Goal: Communication & Community: Answer question/provide support

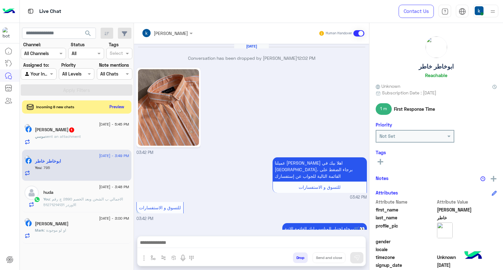
click at [116, 104] on button "Preview" at bounding box center [117, 107] width 20 height 8
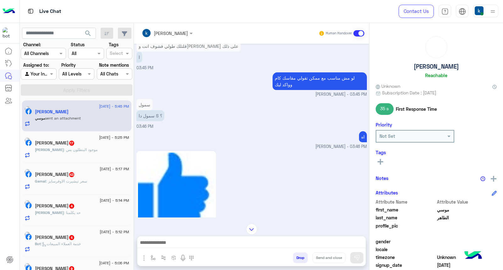
scroll to position [269, 0]
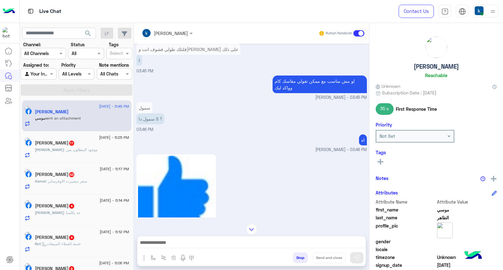
click at [67, 156] on div "Yousef : موجود البنطلون بس" at bounding box center [82, 152] width 94 height 11
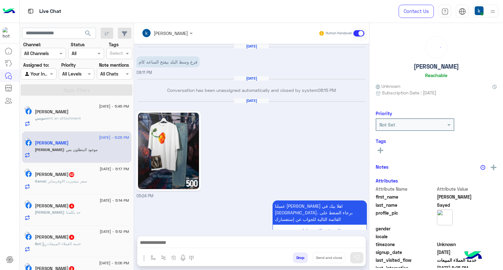
scroll to position [751, 0]
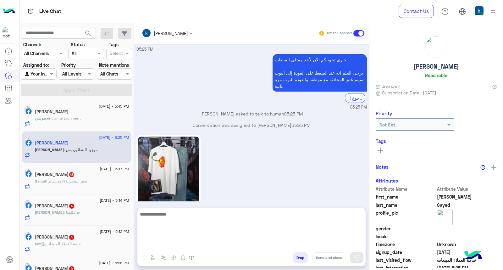
click at [163, 246] on textarea at bounding box center [251, 229] width 228 height 38
type textarea "****"
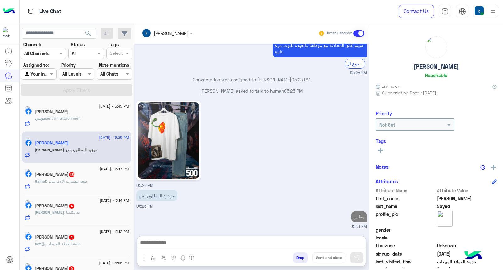
click at [105, 191] on div "[DATE] - 5:17 PM [PERSON_NAME] 43 Gamal : سعر تيشيرت الاوفرسايز" at bounding box center [76, 178] width 109 height 31
click at [87, 181] on span ": سعر تيشيرت الاوفرسايز" at bounding box center [66, 181] width 41 height 5
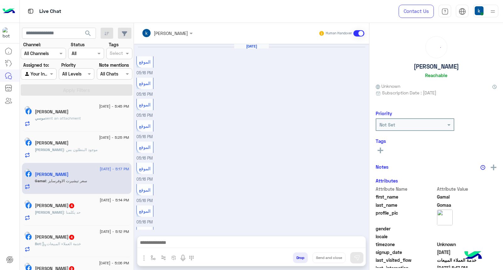
scroll to position [224, 0]
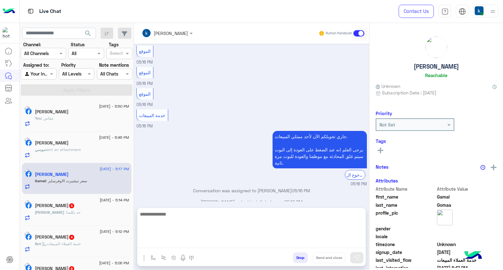
click at [164, 241] on textarea at bounding box center [251, 229] width 228 height 38
paste textarea "**********"
type textarea "**********"
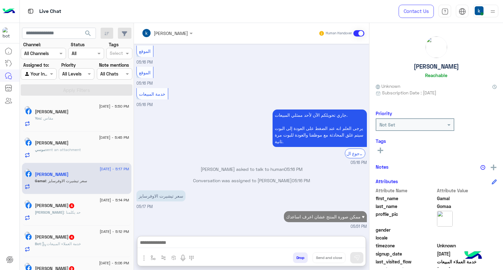
click at [84, 209] on div "[PERSON_NAME] 4" at bounding box center [82, 206] width 94 height 7
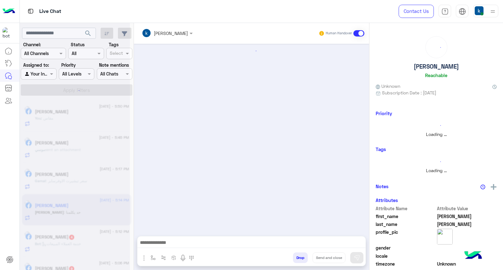
scroll to position [157, 0]
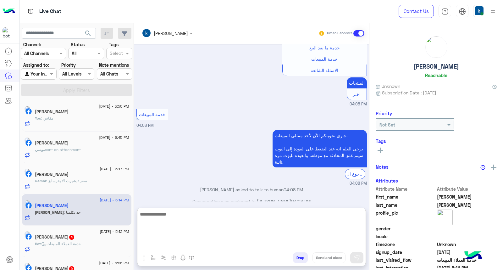
click at [166, 240] on textarea at bounding box center [251, 229] width 228 height 38
paste textarea "**********"
type textarea "**********"
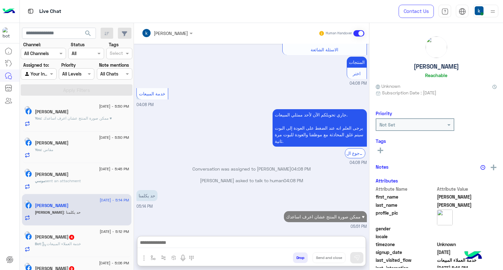
click at [75, 235] on h5 "[PERSON_NAME] 4" at bounding box center [55, 236] width 40 height 5
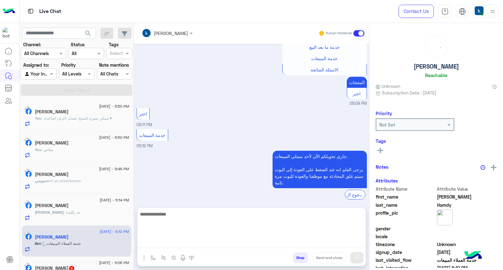
drag, startPoint x: 177, startPoint y: 244, endPoint x: 175, endPoint y: 240, distance: 4.4
click at [175, 241] on textarea at bounding box center [251, 229] width 228 height 38
paste textarea "**********"
type textarea "**********"
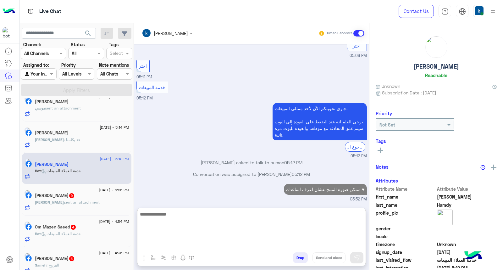
scroll to position [105, 0]
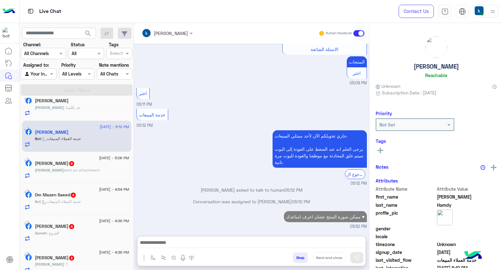
click at [89, 175] on div "[PERSON_NAME] sent an attachment" at bounding box center [82, 172] width 94 height 11
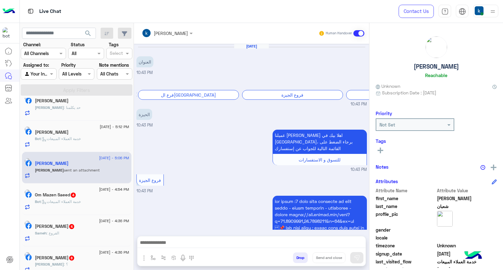
scroll to position [740, 0]
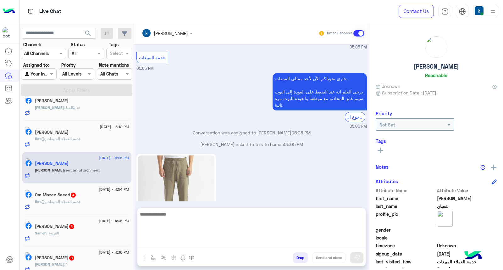
click at [172, 244] on textarea at bounding box center [251, 229] width 228 height 38
paste textarea "**********"
type textarea "**********"
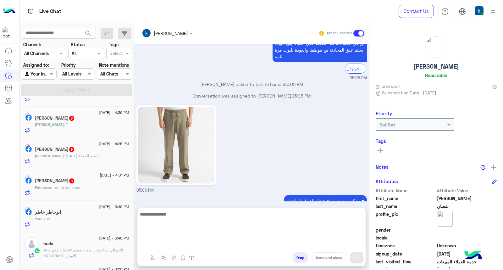
scroll to position [800, 0]
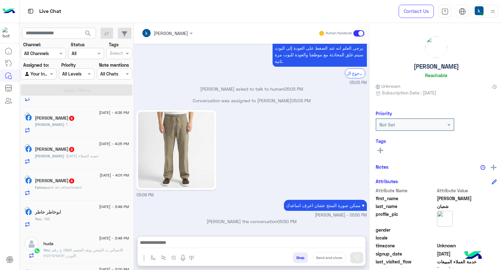
click at [80, 183] on div "Fatma Tawfik 8" at bounding box center [82, 181] width 94 height 7
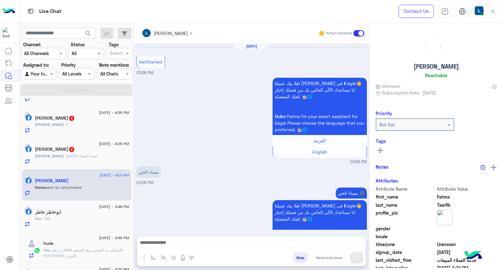
scroll to position [545, 0]
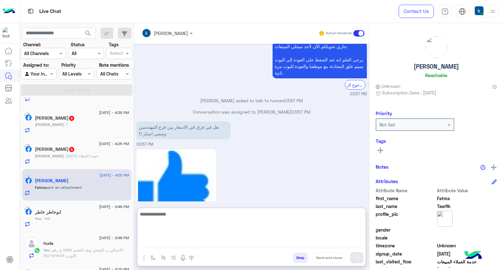
click at [171, 243] on textarea at bounding box center [251, 229] width 228 height 38
type textarea "**********"
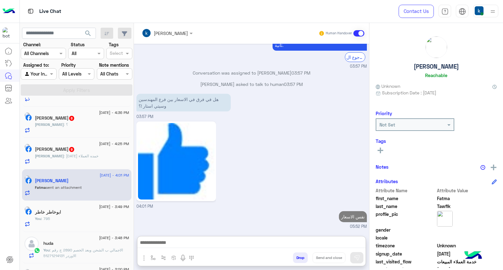
click at [83, 156] on span ": [DATE] خمده العملاء" at bounding box center [81, 156] width 35 height 5
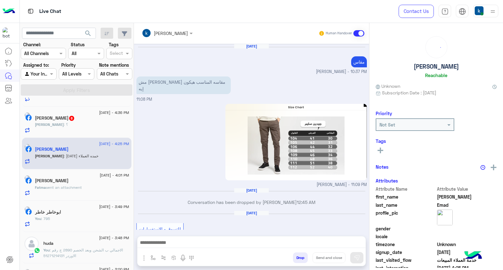
scroll to position [732, 0]
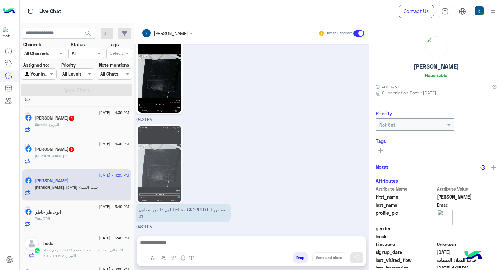
click at [163, 236] on div "Drop Send and close" at bounding box center [251, 251] width 229 height 30
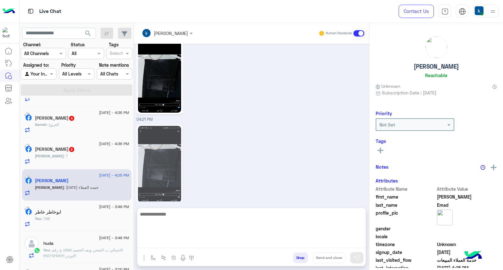
click at [166, 238] on textarea at bounding box center [251, 229] width 228 height 38
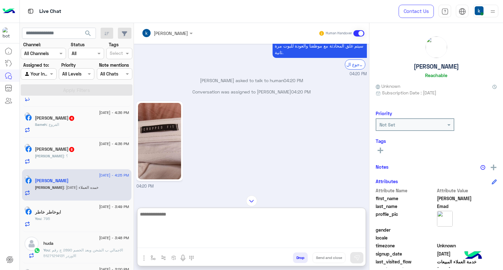
scroll to position [523, 0]
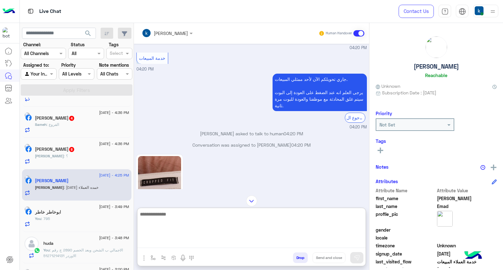
click at [166, 219] on textarea at bounding box center [251, 229] width 228 height 38
type textarea "**********"
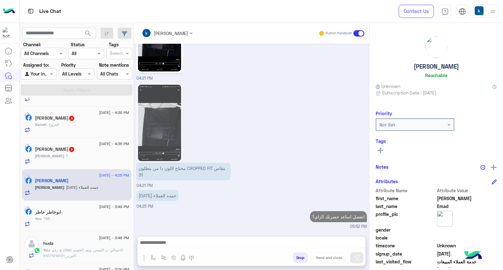
click at [53, 150] on h5 "[PERSON_NAME] 8" at bounding box center [55, 149] width 40 height 5
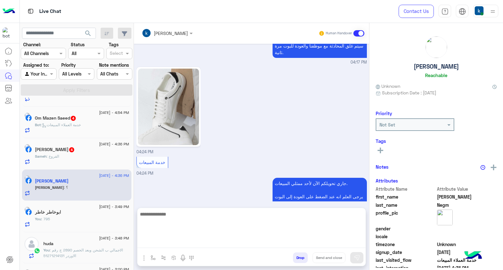
click at [173, 245] on textarea at bounding box center [251, 229] width 228 height 38
paste textarea "**********"
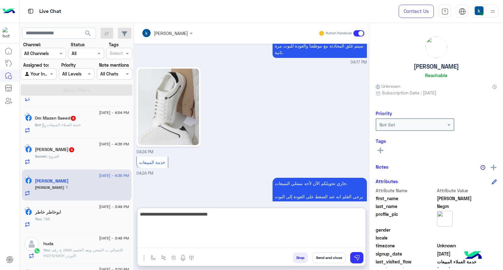
type textarea "**********"
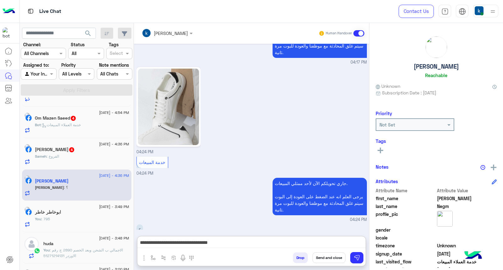
click at [74, 165] on div "[DATE] - 4:36 PM [PERSON_NAME] 4 Sameh : الفروع" at bounding box center [76, 153] width 109 height 31
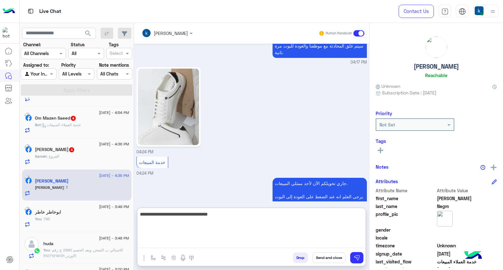
click at [172, 244] on textarea "**********" at bounding box center [251, 229] width 228 height 38
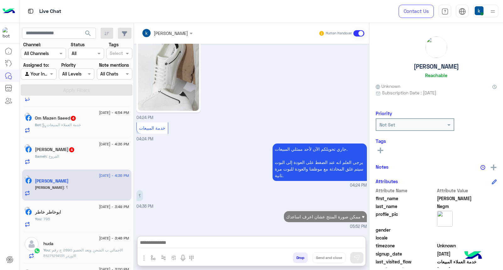
click at [68, 156] on div "Sameh : الفروع" at bounding box center [82, 159] width 94 height 11
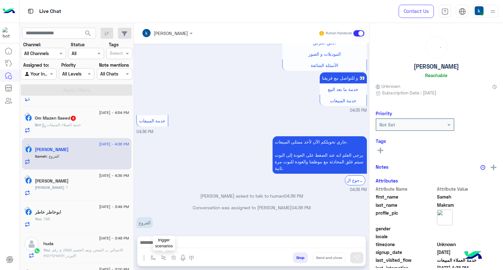
click at [159, 258] on button "button" at bounding box center [164, 257] width 10 height 10
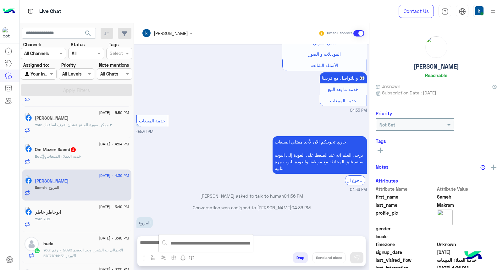
click at [154, 255] on button "button" at bounding box center [153, 257] width 10 height 10
click at [168, 246] on input "text" at bounding box center [165, 243] width 26 height 7
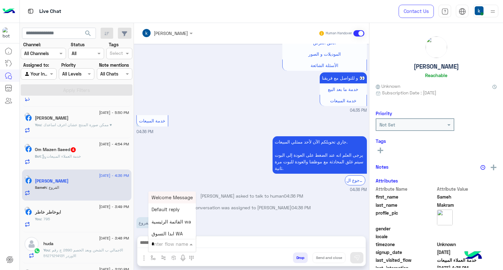
type input "**"
click at [169, 214] on div "عناوين الفروع" at bounding box center [172, 210] width 47 height 12
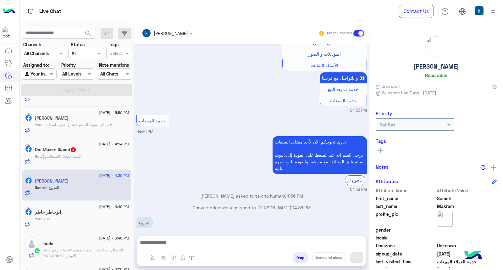
type textarea "**********"
click at [329, 257] on button "Send and close" at bounding box center [329, 257] width 33 height 11
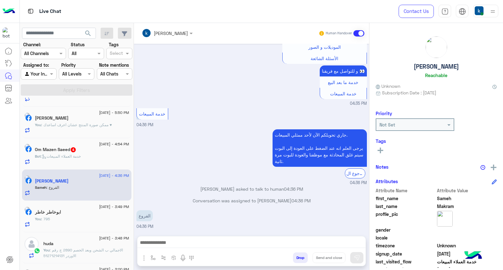
click at [76, 152] on span "4" at bounding box center [73, 149] width 5 height 5
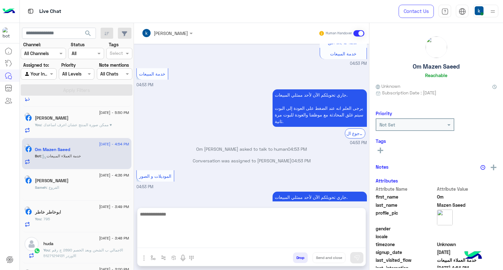
click at [170, 243] on textarea at bounding box center [251, 229] width 228 height 38
paste textarea "**********"
type textarea "**********"
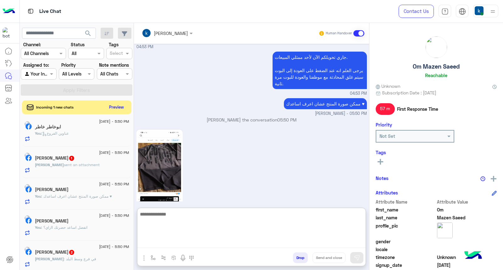
scroll to position [382, 0]
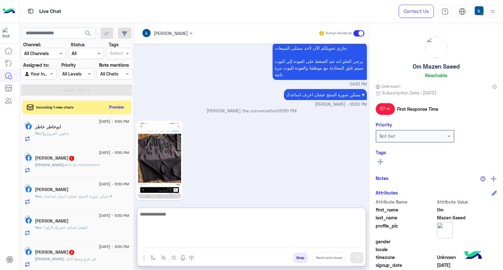
click at [195, 225] on textarea at bounding box center [251, 229] width 228 height 38
type textarea "***"
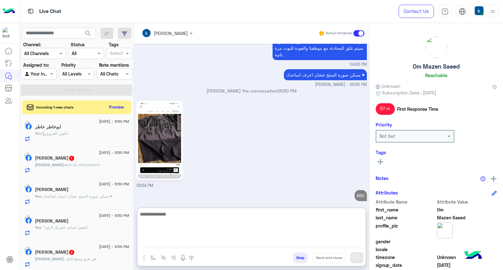
scroll to position [0, 0]
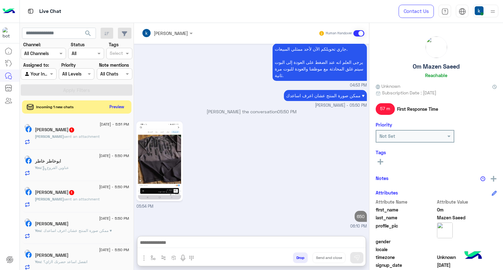
click at [115, 110] on button "Preview" at bounding box center [117, 107] width 20 height 8
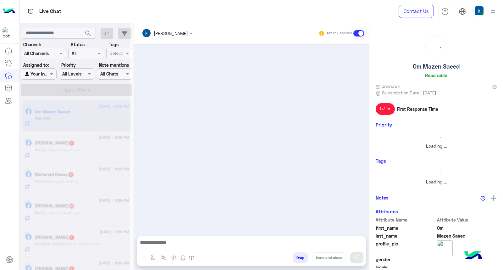
scroll to position [373, 0]
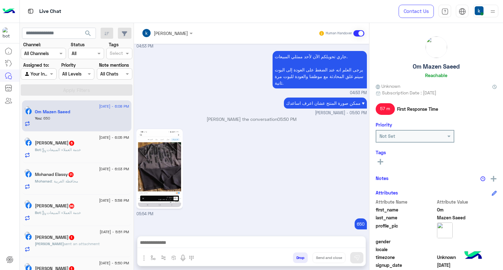
click at [71, 154] on div "Bot : خدمة العملاء المبيعات" at bounding box center [82, 152] width 94 height 11
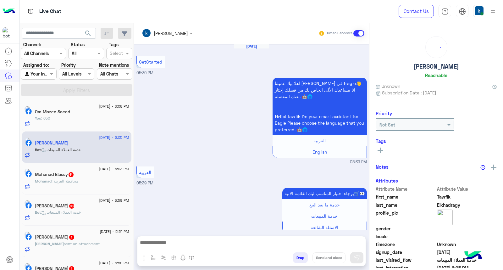
scroll to position [254, 0]
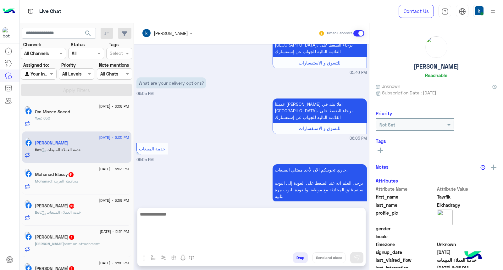
click at [161, 243] on textarea at bounding box center [251, 229] width 228 height 38
paste textarea "**********"
type textarea "**********"
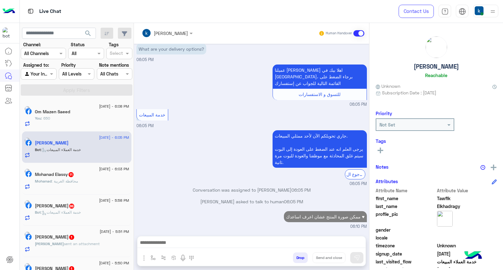
click at [67, 180] on span ": محافظة الغربية" at bounding box center [65, 181] width 26 height 5
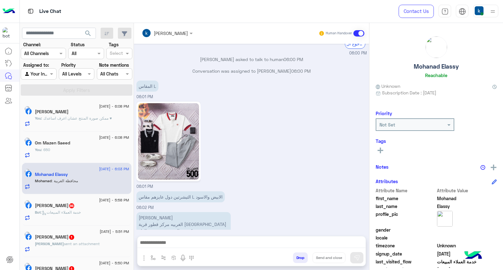
scroll to position [557, 0]
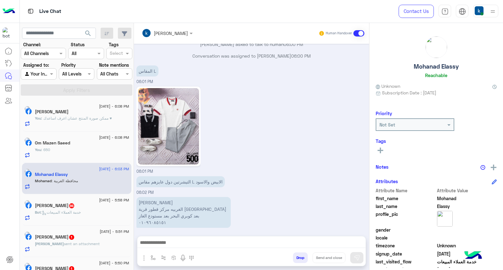
click at [169, 31] on input "text" at bounding box center [159, 33] width 34 height 7
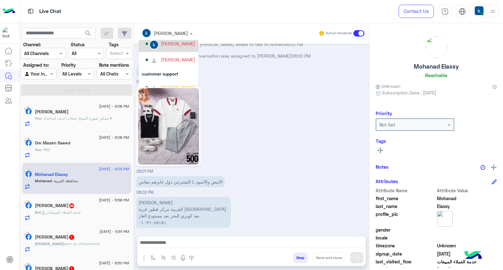
scroll to position [40, 0]
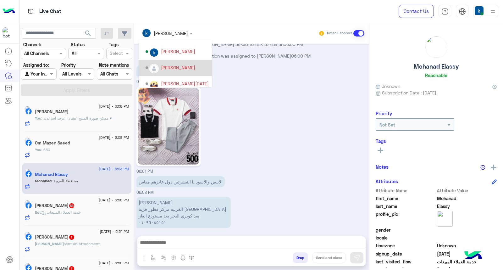
click at [180, 67] on div "[PERSON_NAME]" at bounding box center [178, 67] width 34 height 7
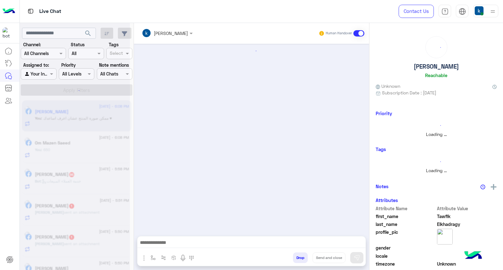
scroll to position [285, 0]
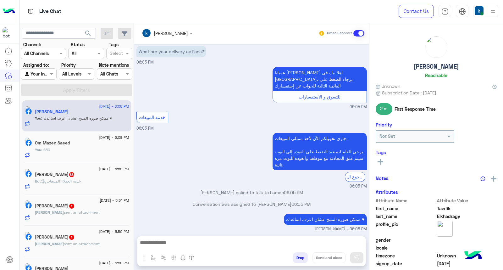
click at [95, 175] on div "[PERSON_NAME] 86" at bounding box center [82, 175] width 94 height 7
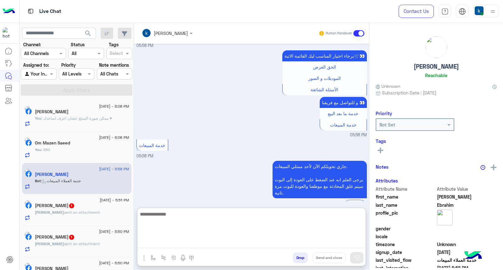
click at [163, 241] on textarea at bounding box center [251, 229] width 228 height 38
paste textarea "**********"
type textarea "**********"
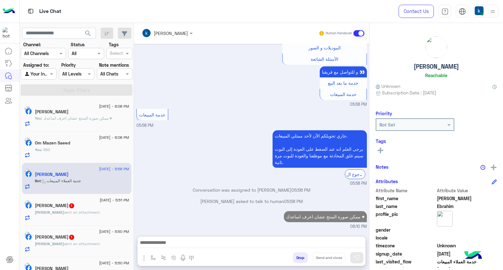
click at [81, 202] on div "[DATE] - 5:51 PM" at bounding box center [82, 201] width 94 height 4
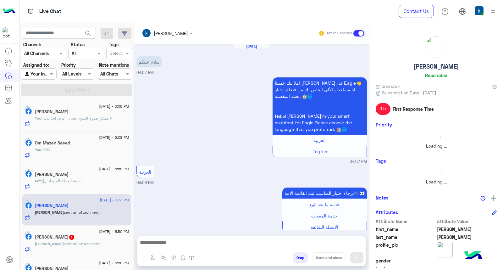
scroll to position [278, 0]
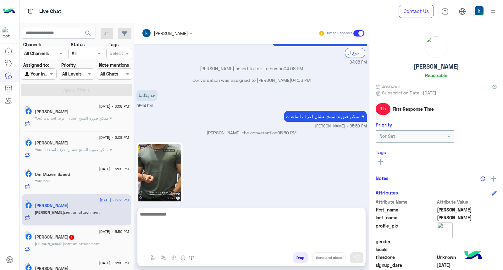
click at [155, 244] on textarea at bounding box center [251, 229] width 228 height 38
paste textarea "**********"
type textarea "**********"
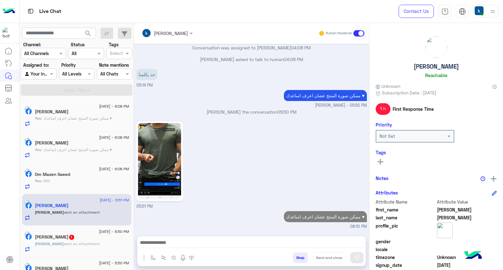
click at [78, 239] on div "[PERSON_NAME][DATE]" at bounding box center [82, 237] width 94 height 7
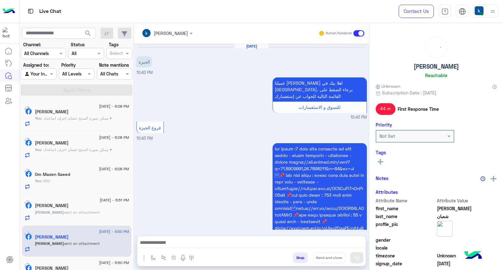
scroll to position [807, 0]
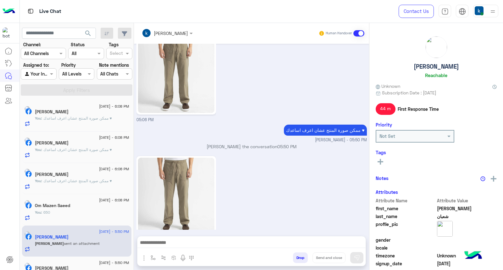
click at [190, 162] on img at bounding box center [176, 196] width 76 height 76
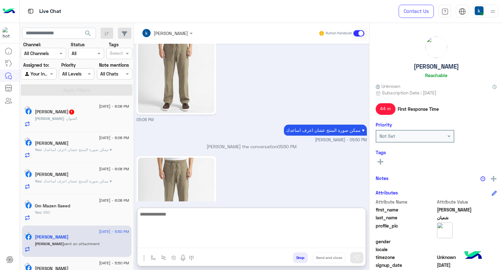
click at [177, 246] on textarea at bounding box center [251, 229] width 228 height 38
type textarea "***"
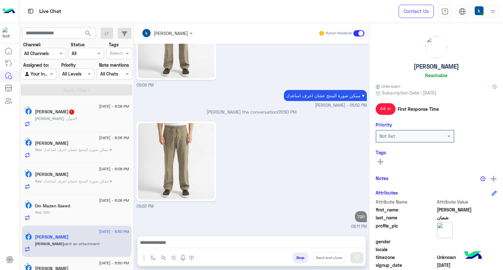
click at [64, 119] on span ": العنوان" at bounding box center [70, 118] width 13 height 5
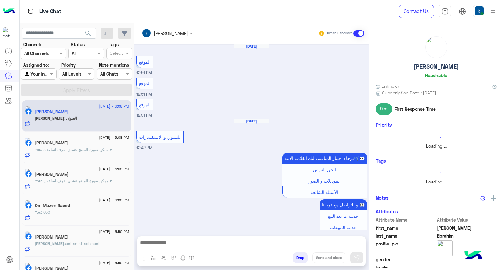
scroll to position [472, 0]
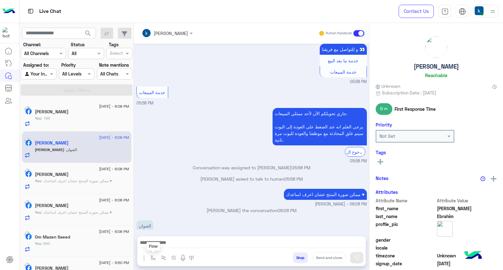
click at [152, 260] on img "button" at bounding box center [153, 257] width 5 height 5
click at [166, 243] on input "text" at bounding box center [165, 243] width 26 height 7
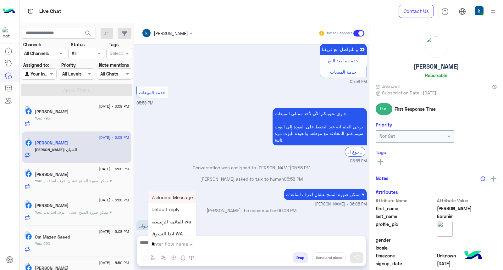
type input "**"
click at [175, 211] on span "عناوين الفروع" at bounding box center [165, 210] width 27 height 6
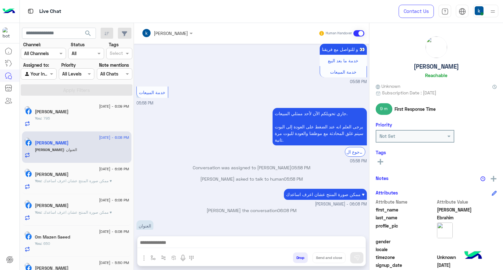
type textarea "**********"
click at [327, 253] on button "Send and close" at bounding box center [329, 257] width 33 height 11
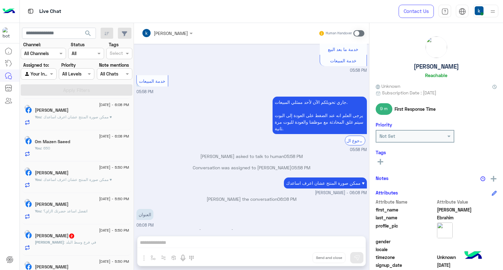
scroll to position [105, 0]
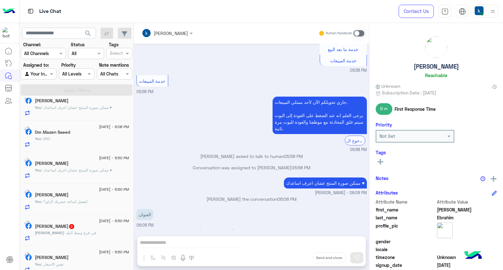
click at [71, 231] on span ": في فرع وسط البلد" at bounding box center [80, 232] width 32 height 5
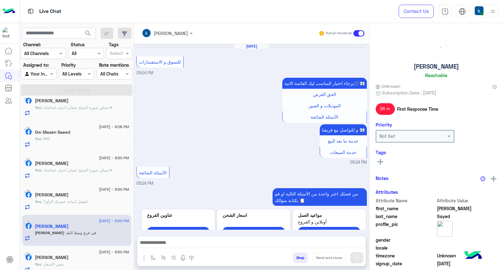
scroll to position [642, 0]
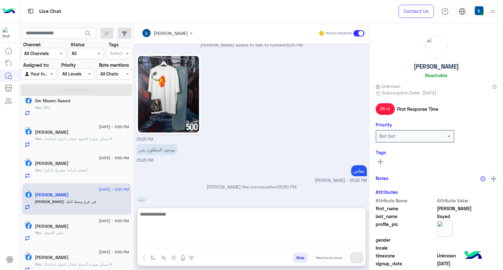
click at [162, 244] on textarea at bounding box center [251, 229] width 228 height 38
type textarea "**"
click at [185, 240] on textarea "**" at bounding box center [251, 229] width 228 height 38
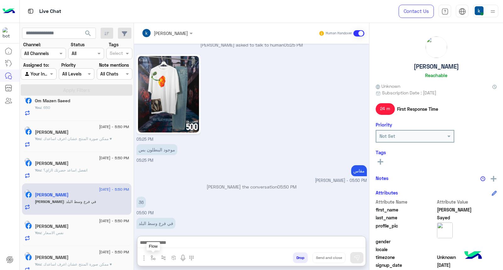
click at [149, 258] on button "button" at bounding box center [153, 257] width 10 height 10
click at [154, 246] on input "text" at bounding box center [165, 243] width 26 height 7
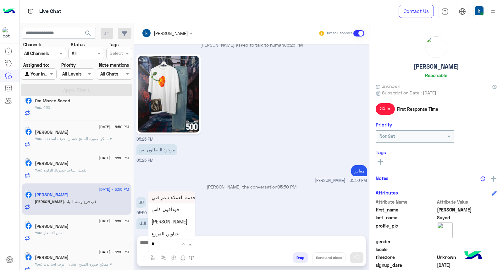
type input "**"
click at [171, 211] on span "عناوين الفروع" at bounding box center [165, 210] width 27 height 6
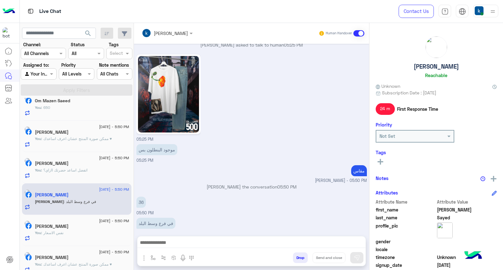
type textarea "**********"
click at [336, 258] on button "Send and close" at bounding box center [329, 257] width 33 height 11
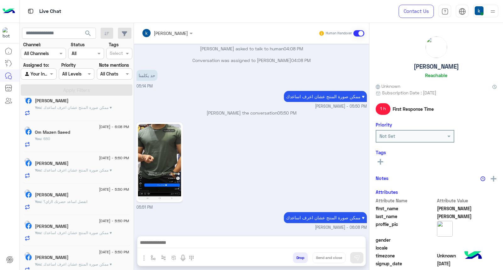
click at [300, 257] on button "Drop" at bounding box center [300, 257] width 15 height 11
click at [300, 257] on div "[PERSON_NAME] Human Handover [DATE] سلام عليكم 04:07 PM اهلا بيك عميلنا [PERSON…" at bounding box center [251, 148] width 235 height 250
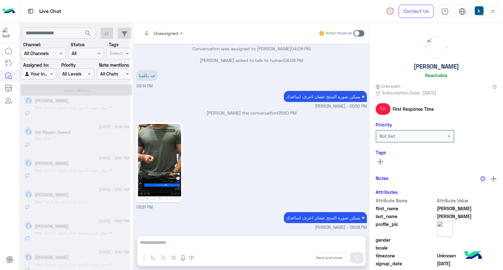
scroll to position [309, 0]
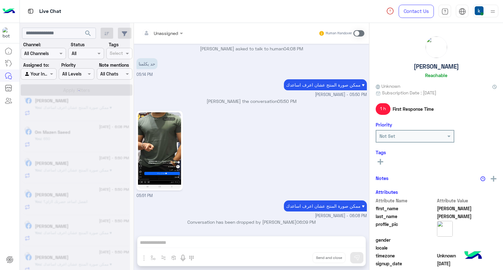
click at [300, 257] on div "Unassigned Human Handover [DATE] سلام عليكم 04:07 PM اهلا بيك عميلنا [PERSON_NA…" at bounding box center [251, 148] width 235 height 250
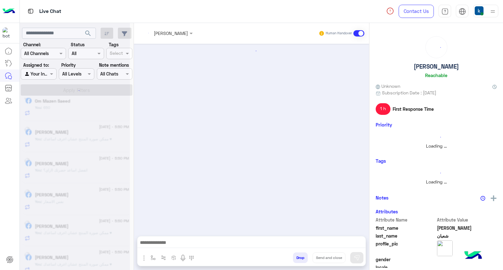
click at [300, 257] on button "Drop" at bounding box center [300, 257] width 15 height 11
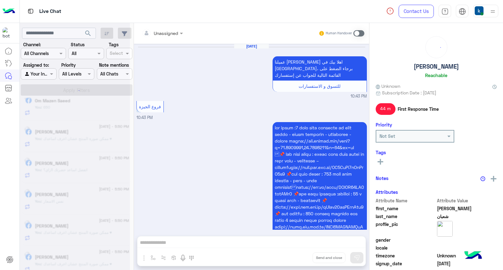
click at [300, 257] on div "Unassigned Human Handover [DATE] عميلنا [PERSON_NAME] اهلا بيك في [GEOGRAPHIC_D…" at bounding box center [251, 148] width 235 height 250
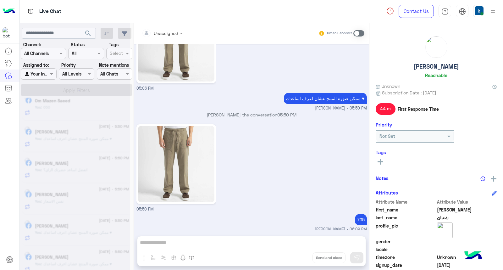
click at [300, 257] on div "Unassigned Human Handover [DATE] عميلنا [PERSON_NAME] اهلا بيك في [GEOGRAPHIC_D…" at bounding box center [251, 148] width 235 height 250
click at [0, 0] on button "Drop" at bounding box center [0, 0] width 0 height 0
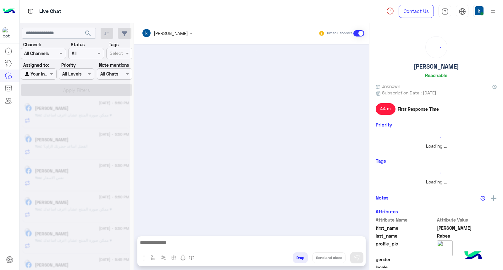
click at [300, 257] on button "Drop" at bounding box center [300, 257] width 15 height 11
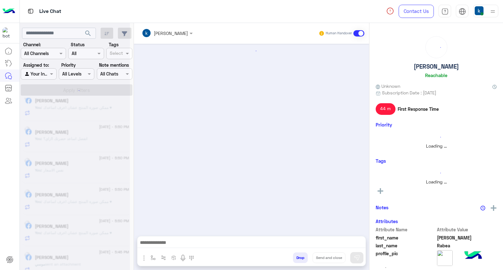
click at [300, 257] on div "[PERSON_NAME] Human Handover enter flow name scenario_112932 scenario_112465 sc…" at bounding box center [251, 148] width 235 height 250
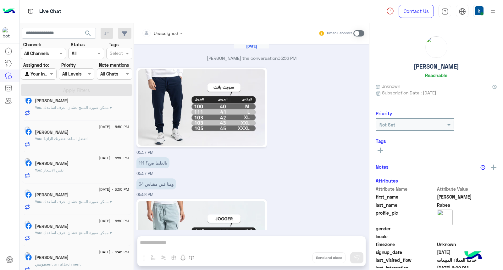
click at [300, 257] on div "Unassigned Human Handover [DATE] [PERSON_NAME] the conversation 05:56 PM 05:57 …" at bounding box center [251, 148] width 235 height 250
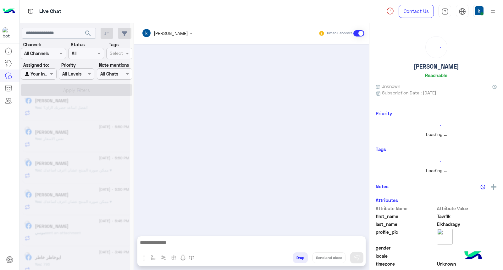
click at [300, 257] on button "Drop" at bounding box center [300, 257] width 15 height 11
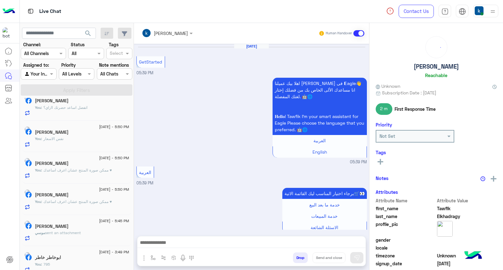
click at [300, 257] on button "Drop" at bounding box center [300, 257] width 15 height 11
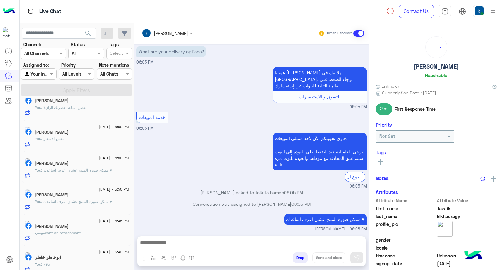
click at [300, 257] on div "[PERSON_NAME] Human Handover [DATE] GetStarted 05:39 PM اهلا بيك عميلنا [PERSON…" at bounding box center [251, 148] width 235 height 250
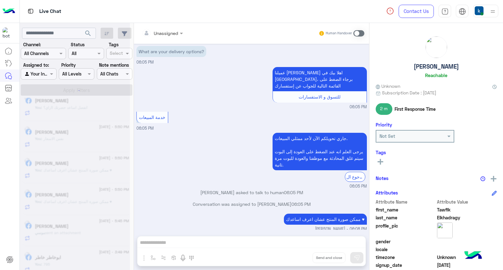
scroll to position [308, 0]
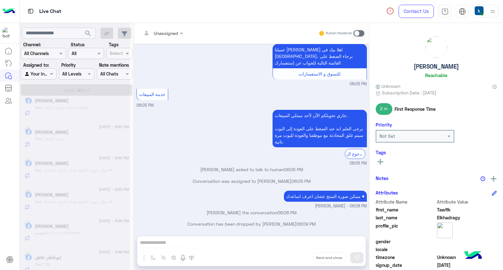
click at [300, 257] on div "Unassigned Human Handover [DATE] GetStarted 05:39 PM اهلا بيك عميلنا [PERSON_NA…" at bounding box center [251, 148] width 235 height 250
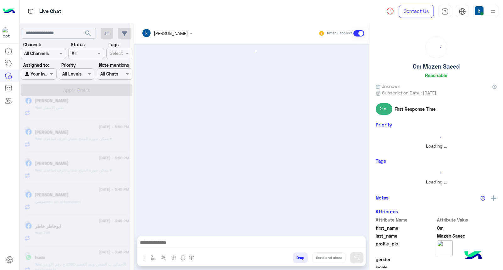
click at [300, 257] on button "Drop" at bounding box center [300, 257] width 15 height 11
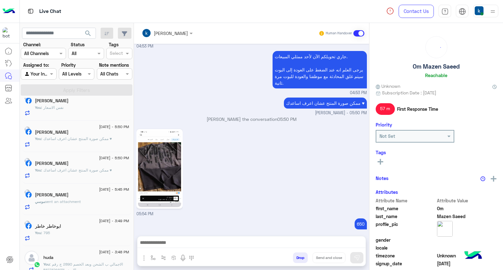
click at [300, 257] on button "Drop" at bounding box center [300, 257] width 15 height 11
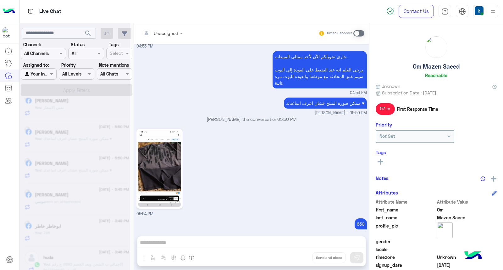
click at [300, 257] on div "Unassigned Human Handover [DATE] 04:41 PM عميلنا العزيز Om اهلا بيك في [GEOGRAP…" at bounding box center [251, 148] width 235 height 250
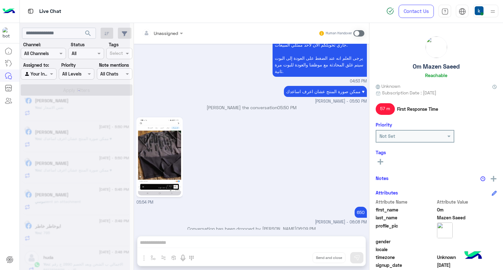
click at [300, 257] on div "Unassigned Human Handover [DATE] 04:41 PM عميلنا العزيز Om اهلا بيك في [GEOGRAP…" at bounding box center [251, 148] width 235 height 250
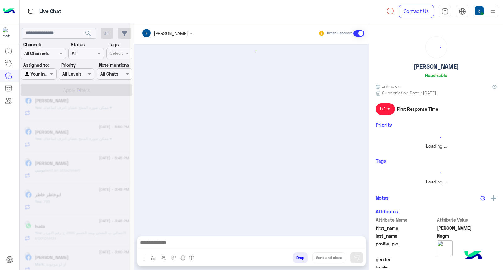
click at [300, 257] on button "Drop" at bounding box center [300, 257] width 15 height 11
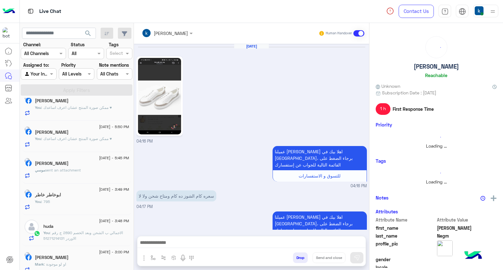
click at [300, 257] on button "Drop" at bounding box center [300, 257] width 15 height 11
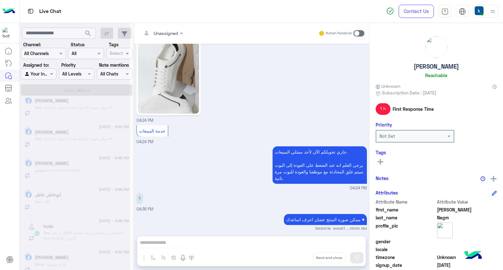
scroll to position [524, 0]
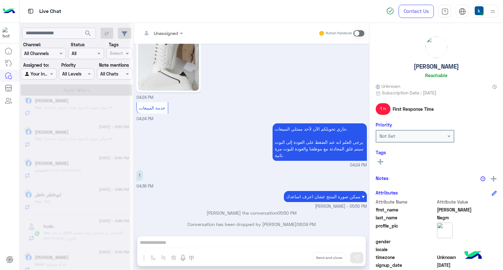
click at [300, 257] on div "Unassigned Human Handover [DATE] 04:16 PM عميلنا [PERSON_NAME] اهلا بيك في [GEO…" at bounding box center [251, 148] width 235 height 250
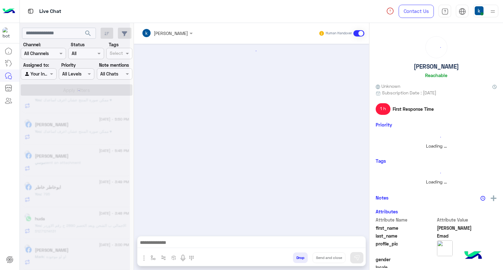
click at [300, 257] on button "Drop" at bounding box center [300, 257] width 15 height 11
click at [300, 257] on div "[PERSON_NAME] Human Handover enter flow name scenario_112932 scenario_112465 sc…" at bounding box center [251, 148] width 235 height 250
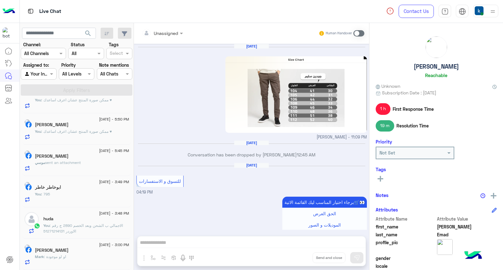
scroll to position [769, 0]
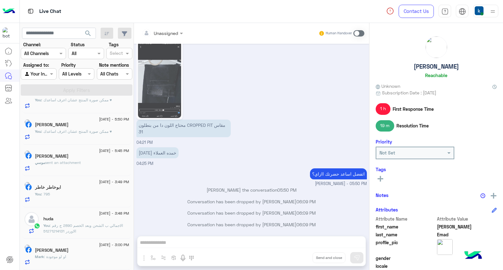
click at [300, 257] on div "Unassigned Human Handover [DATE] [PERSON_NAME] - 11:09 PM [DATE] Conversation h…" at bounding box center [251, 148] width 235 height 250
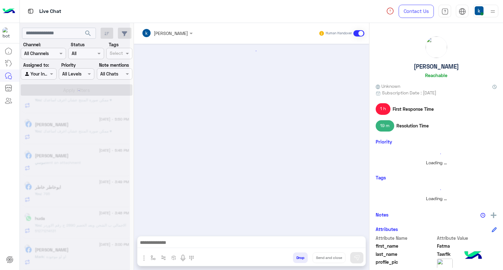
click at [300, 257] on button "Drop" at bounding box center [300, 257] width 15 height 11
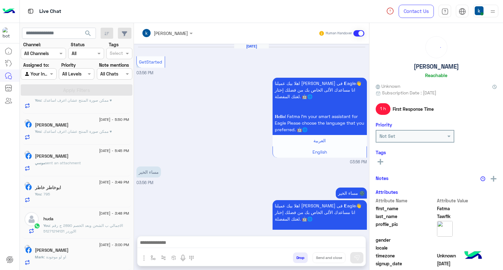
click at [300, 257] on button "Drop" at bounding box center [300, 257] width 15 height 11
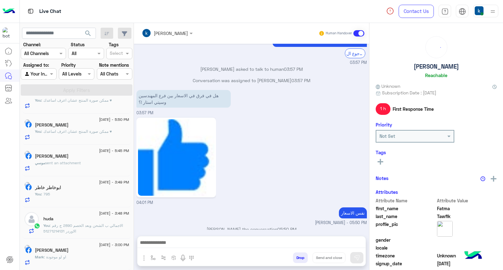
click at [300, 257] on div "[PERSON_NAME] Human Handover [DATE] GetStarted 03:56 PM اهلا بيك عميلنا [PERSON…" at bounding box center [251, 148] width 235 height 250
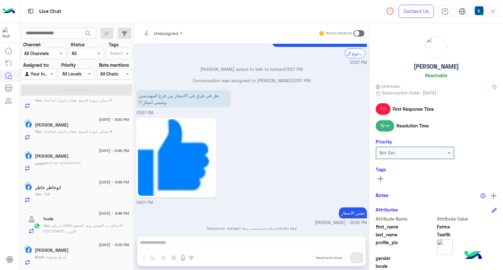
scroll to position [588, 0]
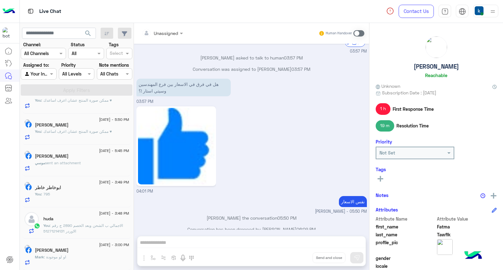
click at [300, 257] on div "Unassigned Human Handover [DATE] GetStarted 03:56 PM اهلا بيك عميلنا [PERSON_NA…" at bounding box center [251, 148] width 235 height 250
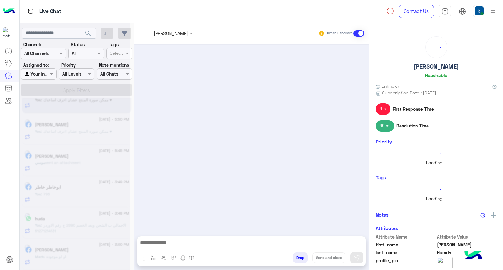
click at [300, 257] on button "Drop" at bounding box center [300, 257] width 15 height 11
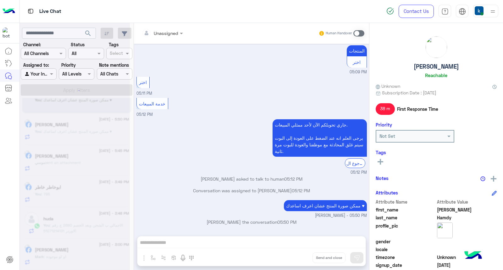
click at [300, 257] on div "Unassigned Human Handover [DATE] GetStarted 05:09 PM اهلا بيك عميلنا [PERSON_NA…" at bounding box center [251, 148] width 235 height 250
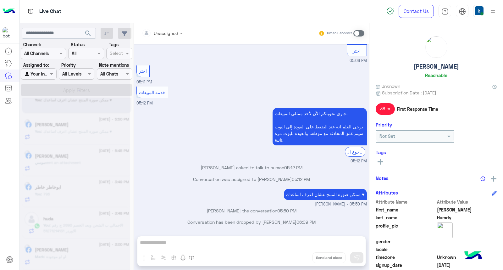
click at [300, 257] on div "Unassigned Human Handover [DATE] GetStarted 05:09 PM اهلا بيك عميلنا [PERSON_NA…" at bounding box center [251, 148] width 235 height 250
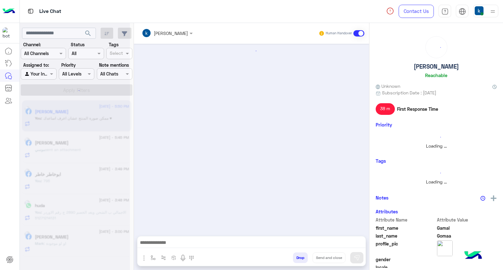
click at [300, 257] on button "Drop" at bounding box center [300, 257] width 15 height 11
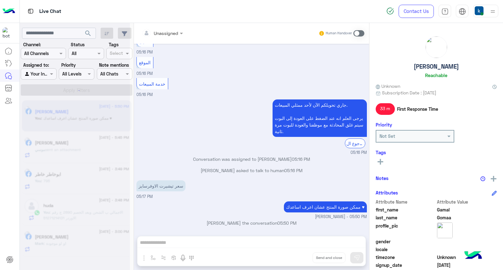
click at [300, 257] on div "Unassigned Human Handover [DATE] الموقع 05:16 PM الموقع 05:16 PM الموقع 05:16 P…" at bounding box center [251, 148] width 235 height 250
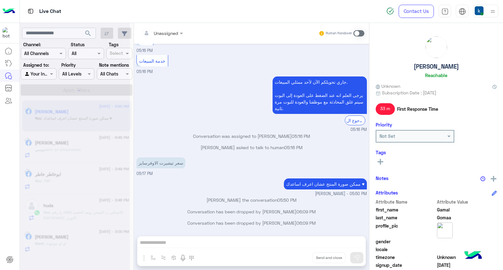
click at [300, 257] on div "Unassigned Human Handover [DATE] الموقع 05:16 PM الموقع 05:16 PM الموقع 05:16 P…" at bounding box center [251, 148] width 235 height 250
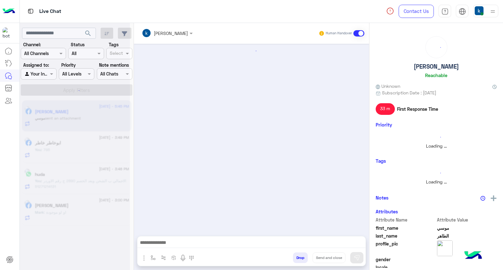
click at [300, 257] on button "Drop" at bounding box center [300, 257] width 15 height 11
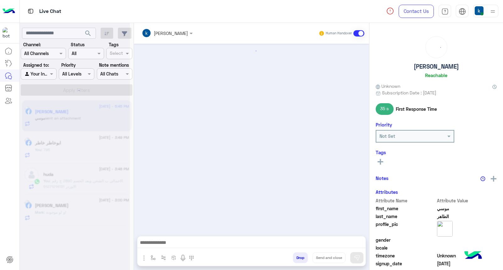
click at [300, 257] on button "Drop" at bounding box center [300, 257] width 15 height 11
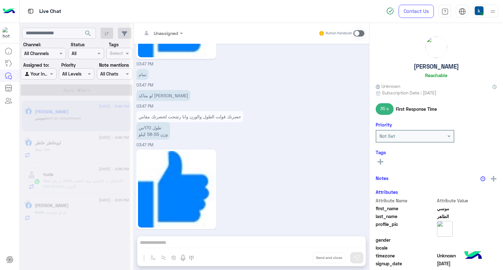
click at [300, 257] on div "Unassigned Human Handover [DATE] الي يريحك هيكون كبير [PERSON_NAME] - 02:28 PM …" at bounding box center [251, 148] width 235 height 250
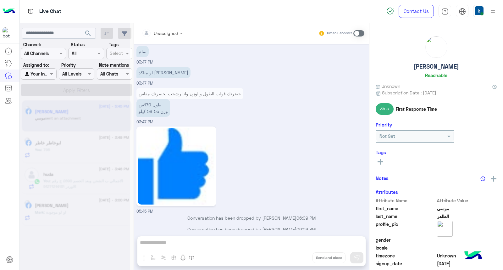
click at [300, 257] on div "Unassigned Human Handover [DATE] الي يريحك هيكون كبير [PERSON_NAME] - 02:28 PM …" at bounding box center [251, 148] width 235 height 250
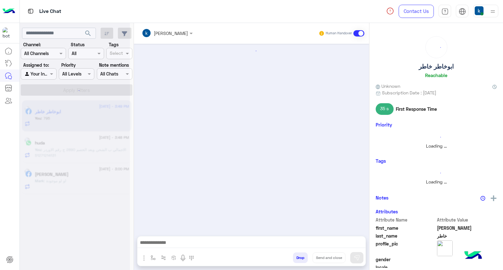
click at [300, 257] on button "Drop" at bounding box center [300, 257] width 15 height 11
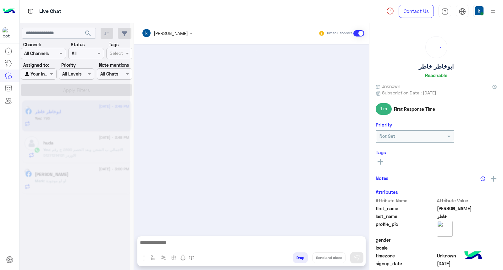
click at [300, 257] on button "Drop" at bounding box center [300, 257] width 15 height 11
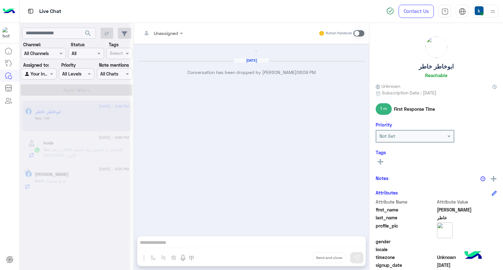
click at [300, 257] on div "Unassigned Human Handover [DATE] Conversation has been dropped by [PERSON_NAME]…" at bounding box center [251, 148] width 235 height 250
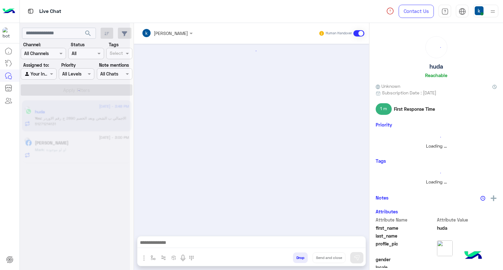
click at [300, 257] on button "Drop" at bounding box center [300, 257] width 15 height 11
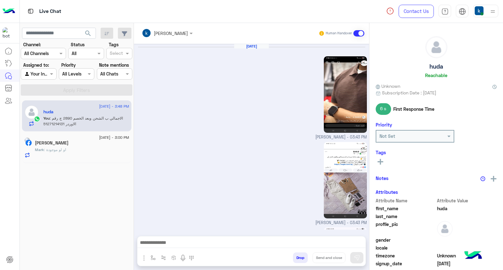
click at [300, 257] on button "Drop" at bounding box center [300, 257] width 15 height 11
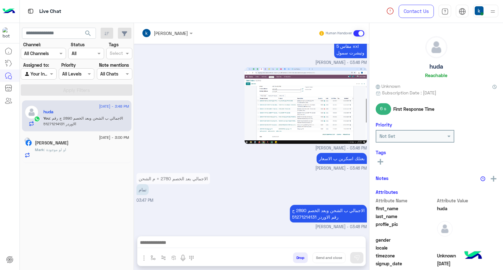
click at [300, 257] on div "[PERSON_NAME] Human Handover [DATE] [PERSON_NAME] - 03:43 PM [PERSON_NAME] - 03…" at bounding box center [251, 148] width 235 height 250
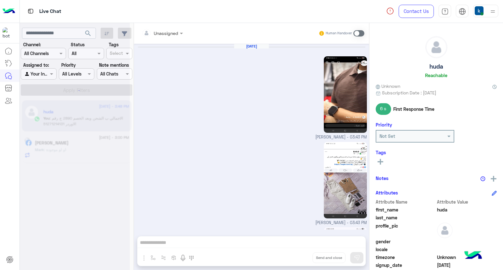
click at [300, 257] on div "Unassigned Human Handover [DATE] [PERSON_NAME] - 03:43 PM [PERSON_NAME] - 03:43…" at bounding box center [251, 148] width 235 height 250
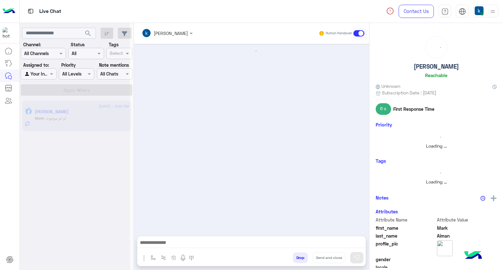
click at [300, 257] on button "Drop" at bounding box center [300, 257] width 15 height 11
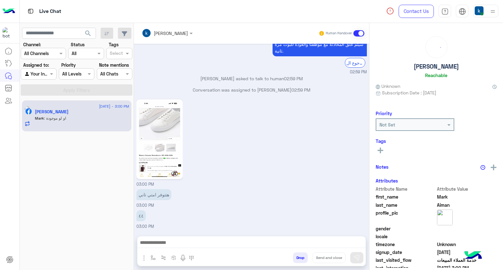
click at [300, 257] on button "Drop" at bounding box center [300, 257] width 15 height 11
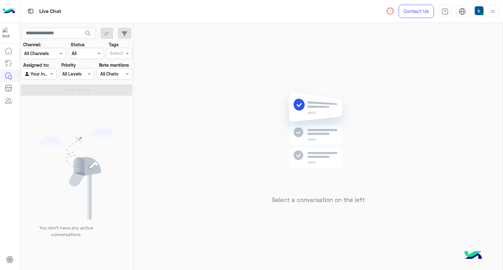
click at [486, 6] on div at bounding box center [486, 11] width 25 height 13
click at [267, 69] on div "Select a conversation on the left" at bounding box center [318, 148] width 369 height 250
